Goal: Task Accomplishment & Management: Manage account settings

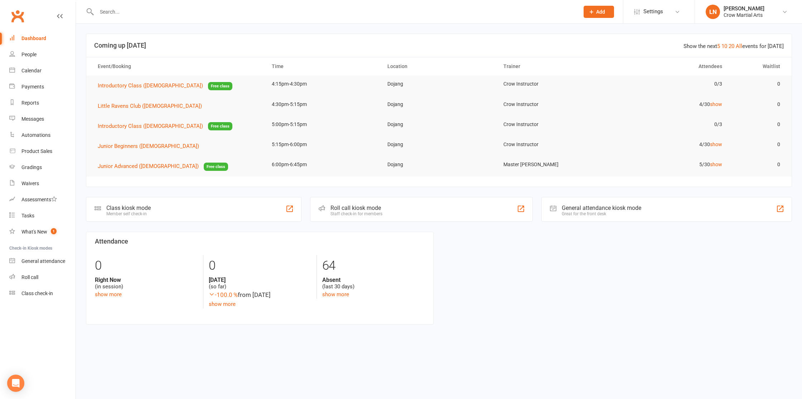
click at [153, 1] on div at bounding box center [330, 11] width 488 height 23
click at [153, 3] on div at bounding box center [330, 11] width 488 height 23
click at [153, 4] on div at bounding box center [330, 11] width 488 height 23
click at [154, 8] on input "text" at bounding box center [335, 12] width 480 height 10
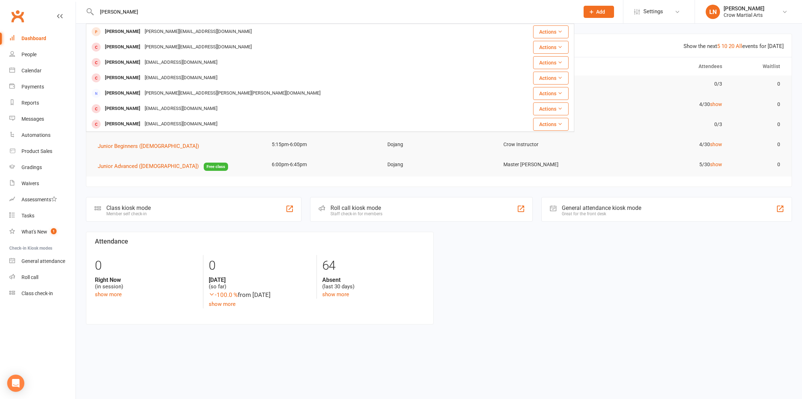
click at [124, 7] on input "[PERSON_NAME]" at bounding box center [335, 12] width 480 height 10
click at [123, 9] on input "[PERSON_NAME]" at bounding box center [335, 12] width 480 height 10
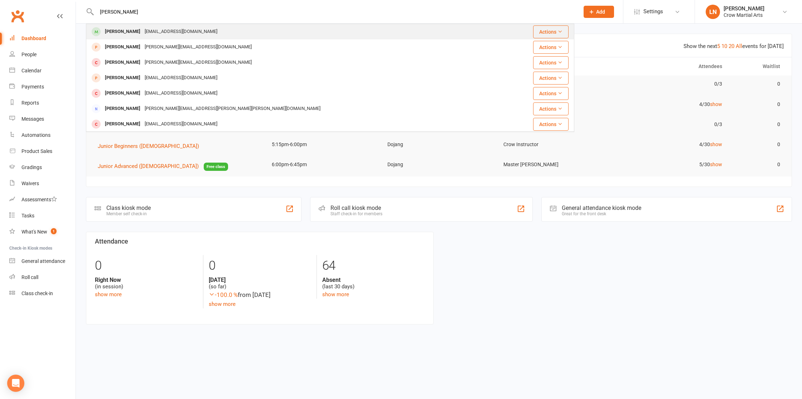
type input "[PERSON_NAME]"
click at [129, 38] on div "[PERSON_NAME] [EMAIL_ADDRESS][DOMAIN_NAME]" at bounding box center [294, 31] width 415 height 15
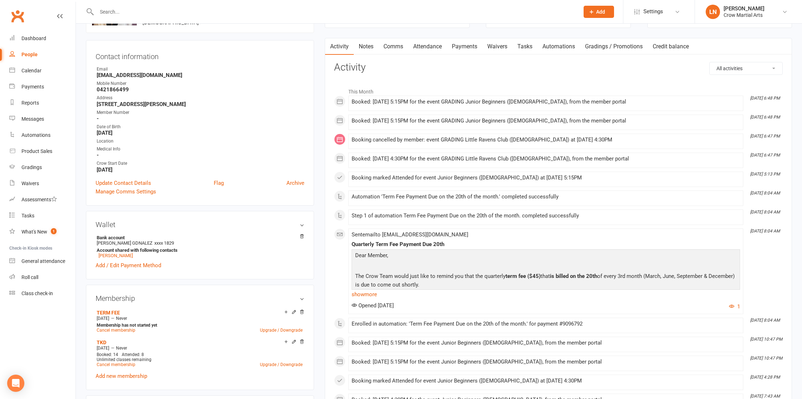
scroll to position [58, 0]
click at [467, 53] on link "Payments" at bounding box center [464, 47] width 35 height 16
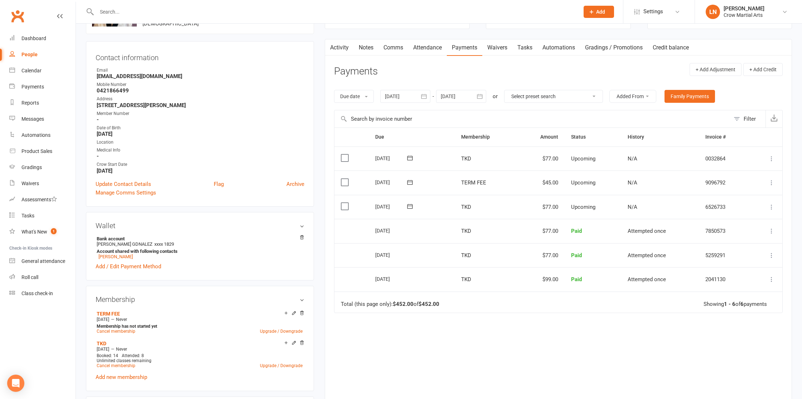
click at [345, 182] on label at bounding box center [346, 182] width 10 height 7
click at [345, 179] on input "checkbox" at bounding box center [343, 179] width 5 height 0
click at [745, 378] on button "Change status" at bounding box center [763, 382] width 57 height 15
click at [745, 368] on link "Skipped" at bounding box center [756, 363] width 71 height 14
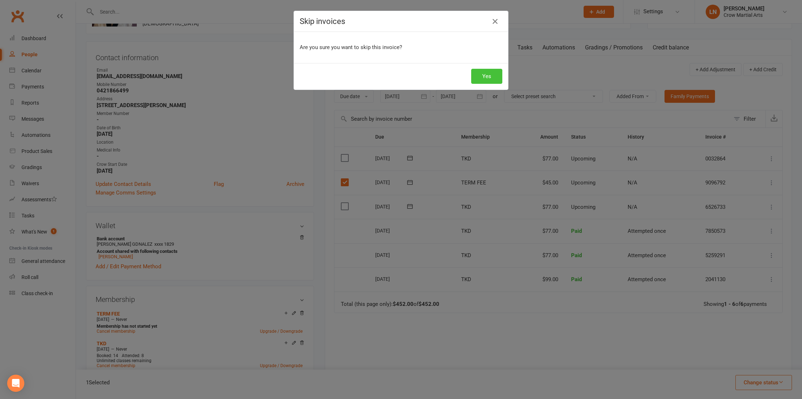
click at [493, 82] on button "Yes" at bounding box center [486, 76] width 31 height 15
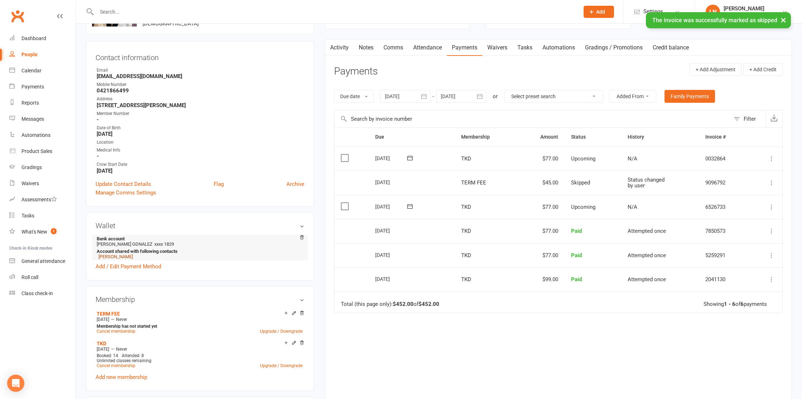
click at [124, 254] on link "[PERSON_NAME]" at bounding box center [115, 256] width 34 height 5
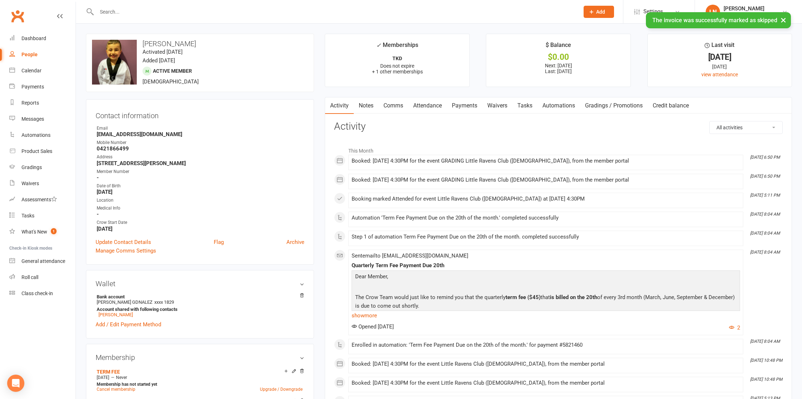
click at [454, 108] on link "Payments" at bounding box center [464, 105] width 35 height 16
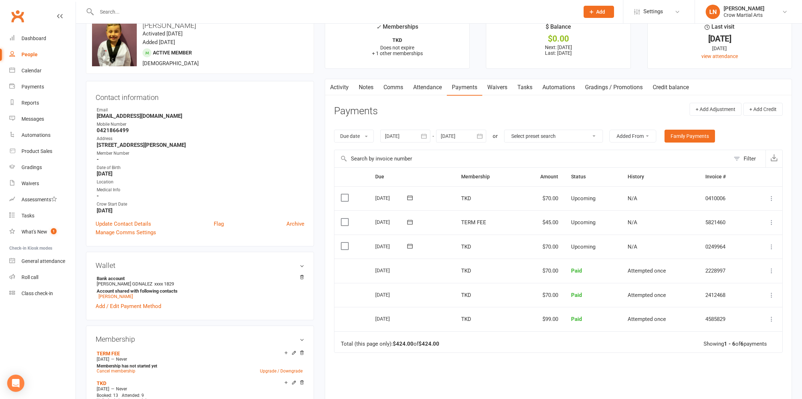
scroll to position [22, 0]
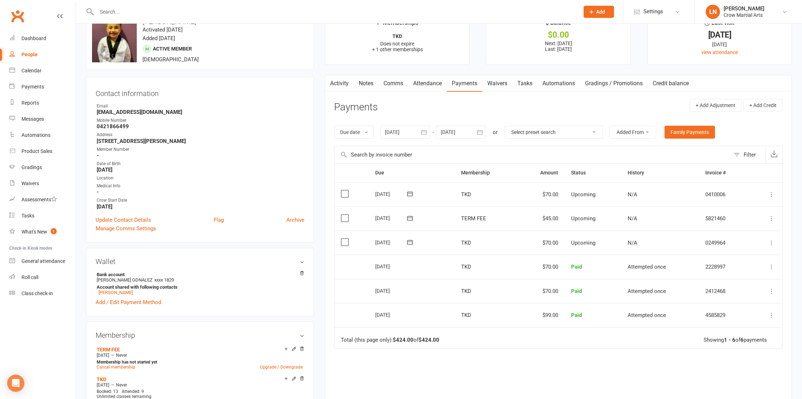
click at [343, 216] on label at bounding box center [346, 217] width 10 height 7
click at [343, 214] on input "checkbox" at bounding box center [343, 214] width 5 height 0
click at [749, 386] on button "Change status" at bounding box center [763, 382] width 57 height 15
click at [742, 366] on link "Skipped" at bounding box center [756, 363] width 71 height 14
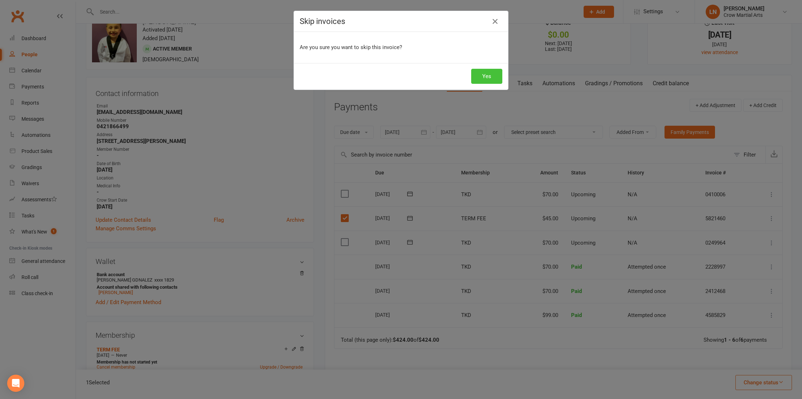
click at [474, 73] on button "Yes" at bounding box center [486, 76] width 31 height 15
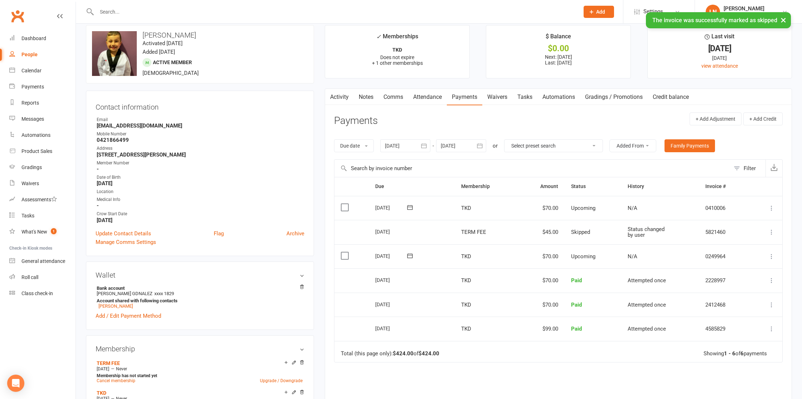
scroll to position [3, 0]
